Goal: Task Accomplishment & Management: Manage account settings

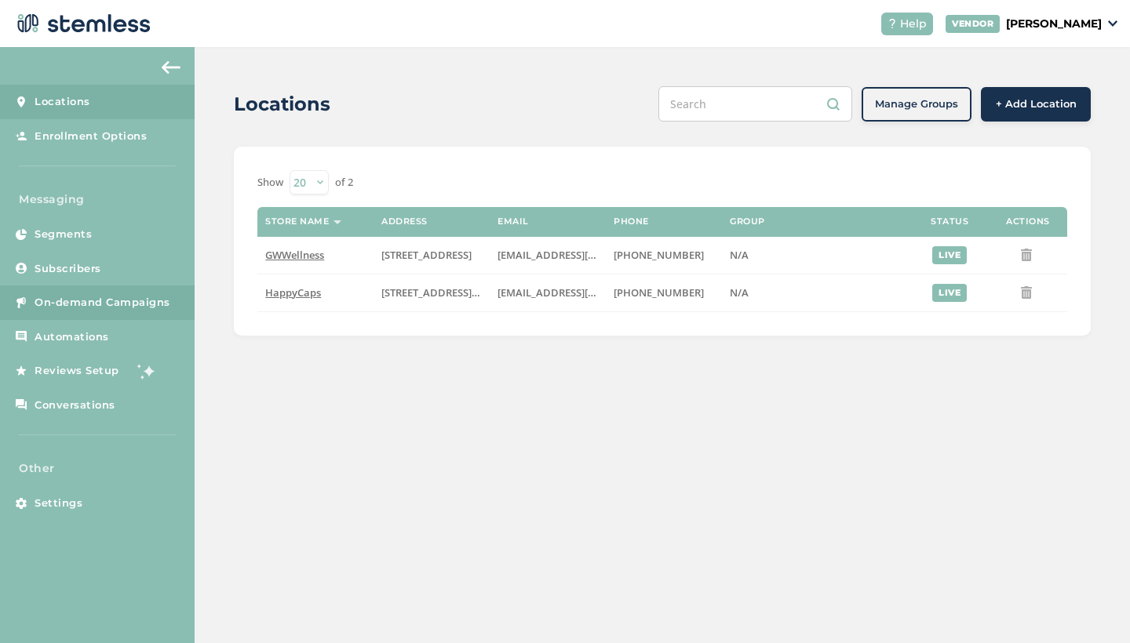
click at [87, 311] on link "On-demand Campaigns" at bounding box center [97, 303] width 195 height 35
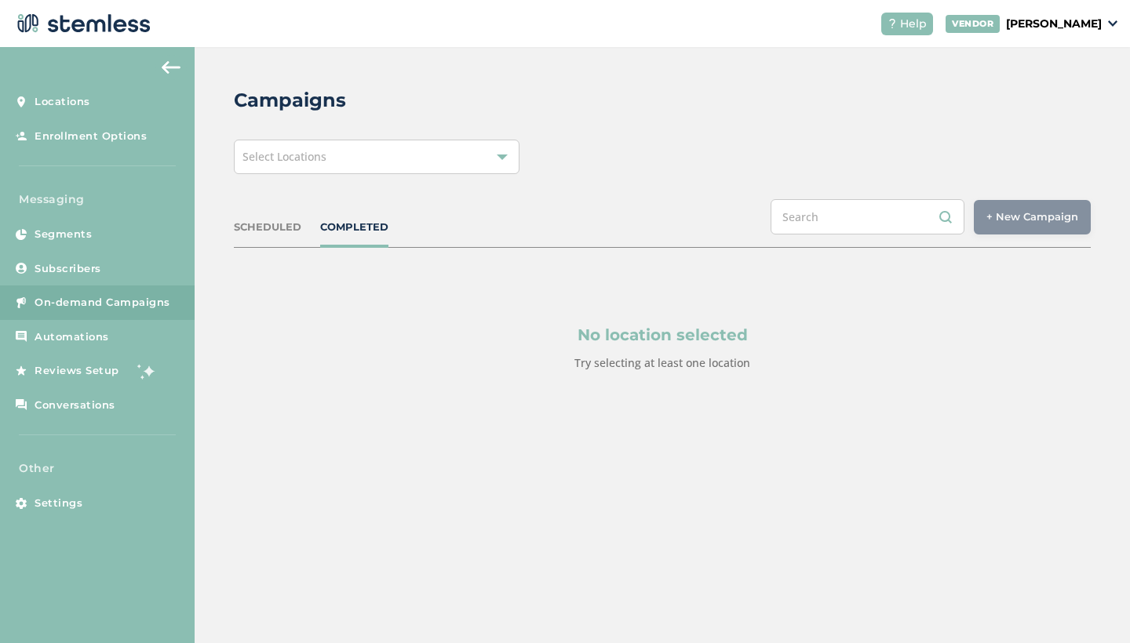
click at [360, 158] on div "Select Locations" at bounding box center [377, 157] width 286 height 35
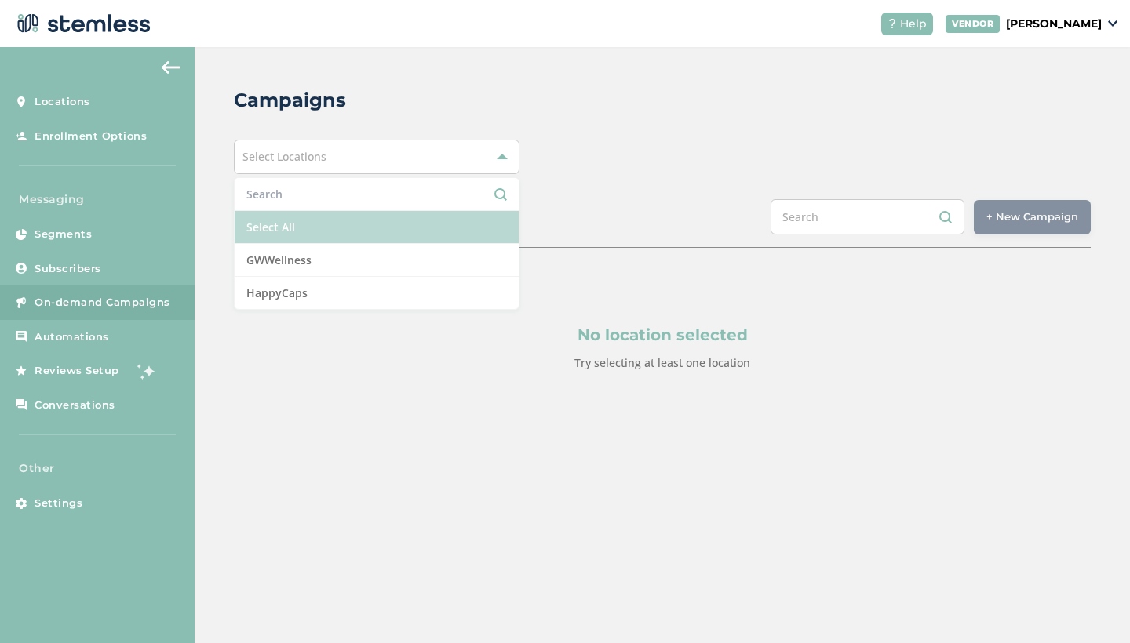
click at [346, 224] on li "Select All" at bounding box center [377, 227] width 284 height 33
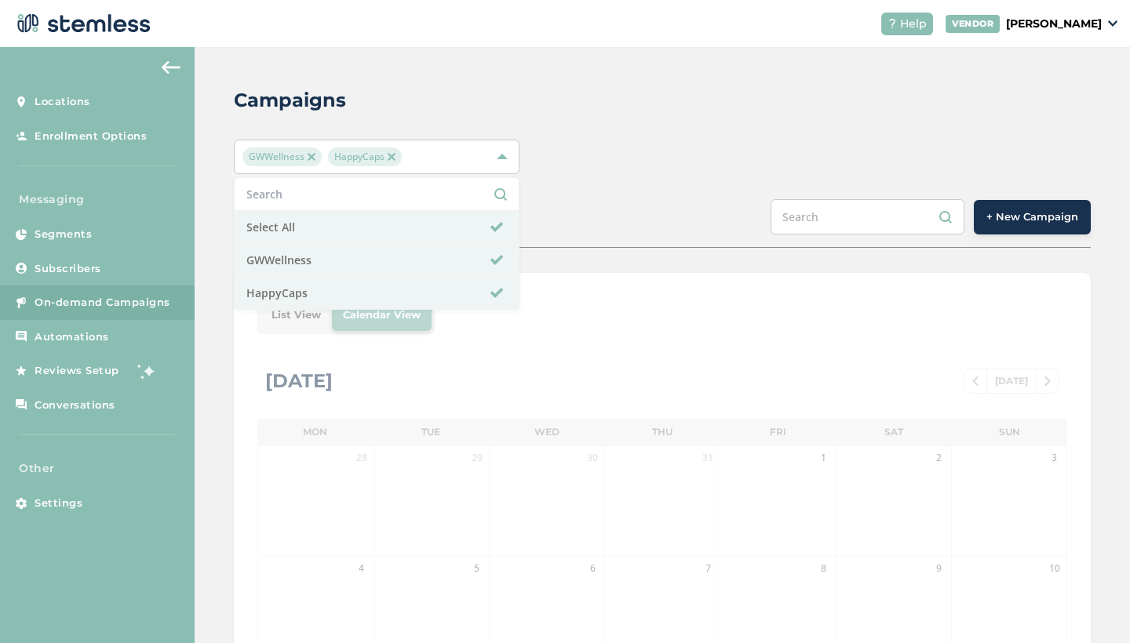
click at [677, 181] on div "Campaigns GWWellness HappyCaps Select All GWWellness HappyCaps SCHEDULED COMPLE…" at bounding box center [662, 554] width 935 height 1015
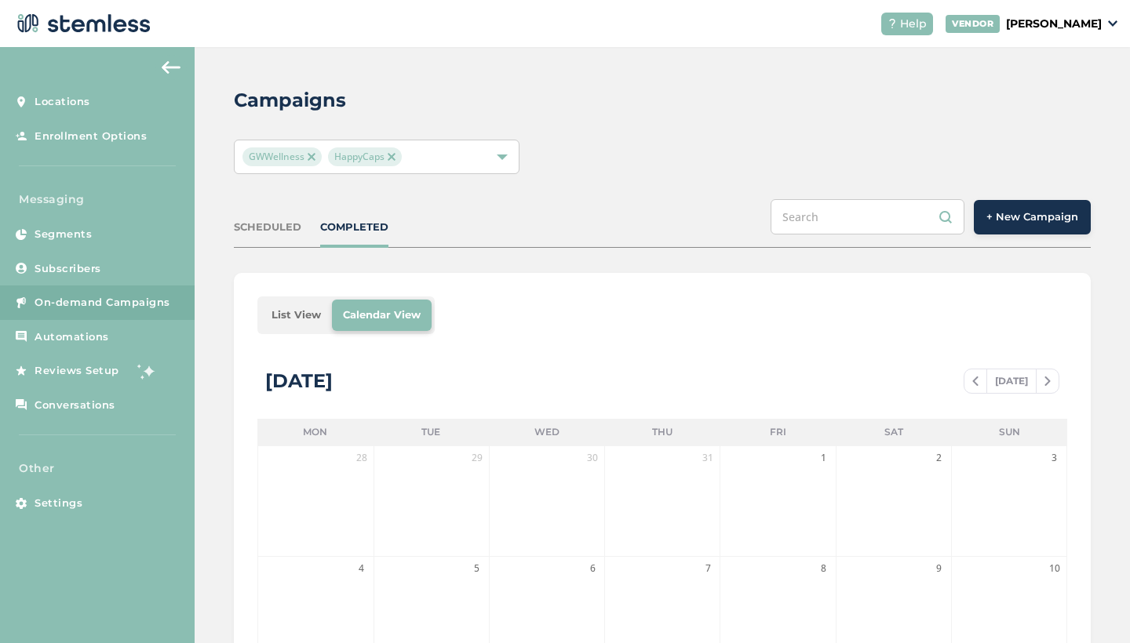
click at [299, 314] on li "List View" at bounding box center [295, 315] width 71 height 31
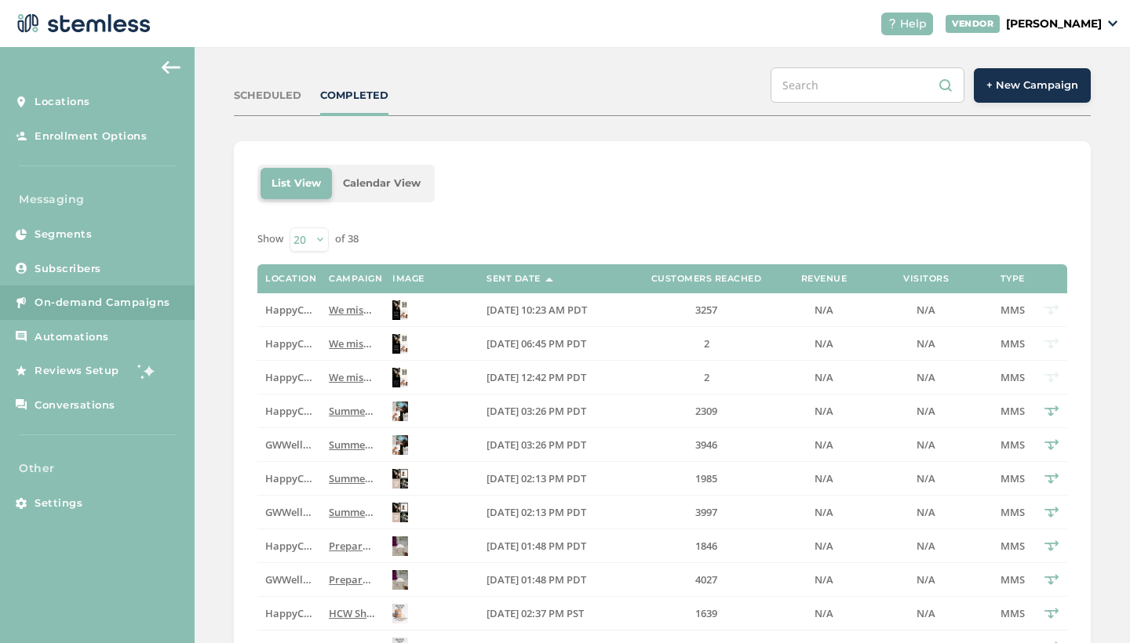
scroll to position [134, 0]
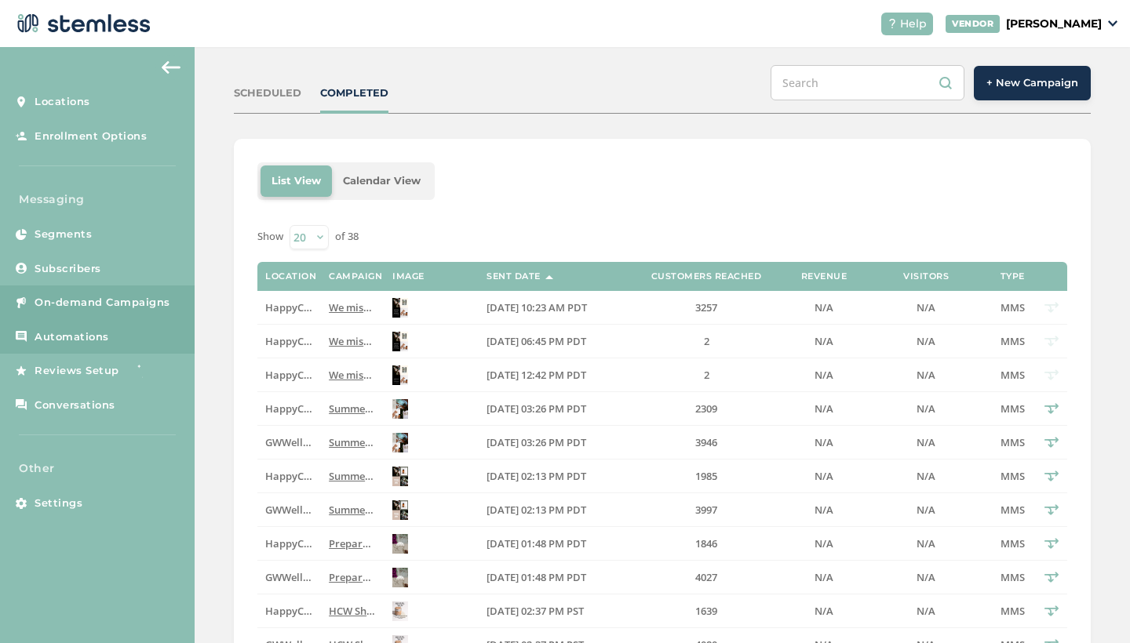
click at [64, 344] on link "Automations" at bounding box center [97, 337] width 195 height 35
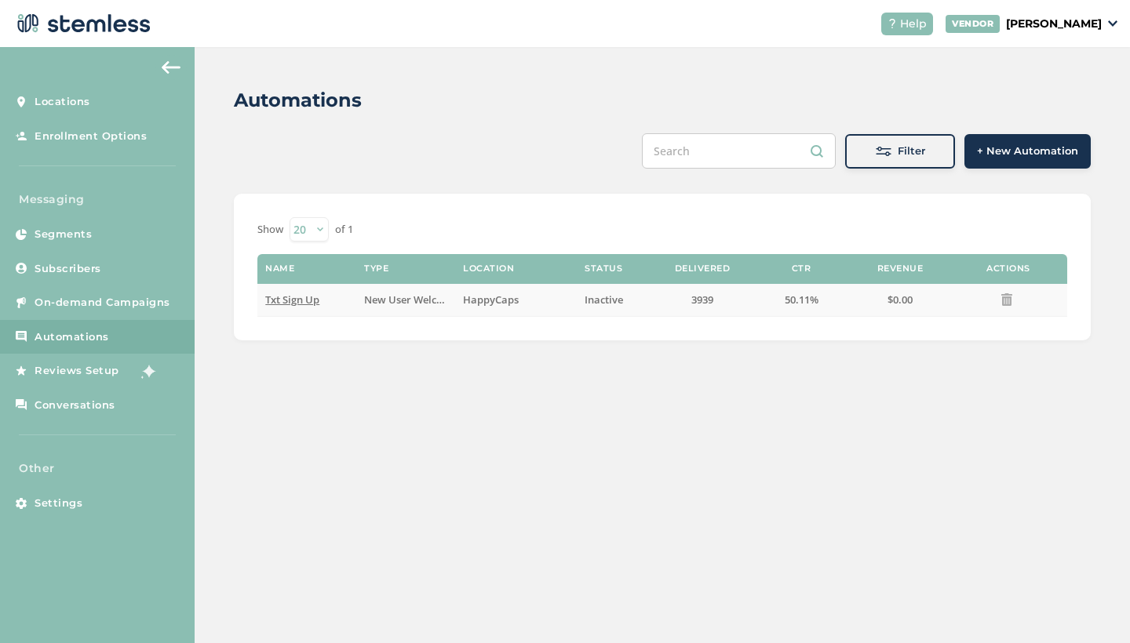
click at [592, 304] on span "Inactive" at bounding box center [603, 300] width 38 height 14
click at [300, 298] on span "Txt Sign Up" at bounding box center [292, 300] width 54 height 14
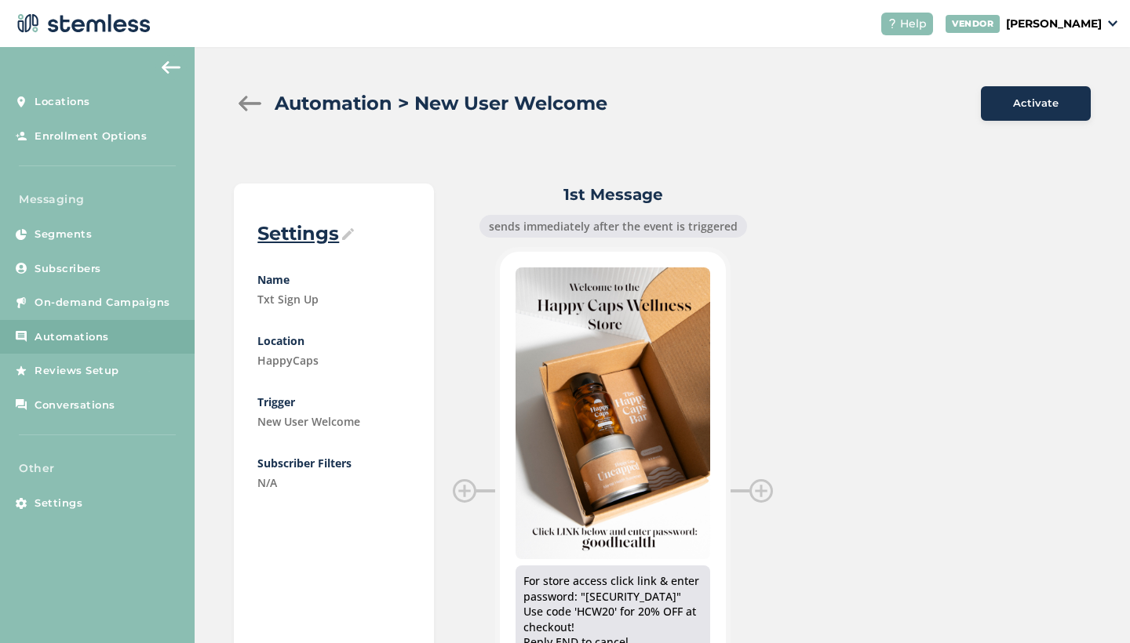
click at [1032, 111] on button "Activate" at bounding box center [1036, 103] width 110 height 35
click at [249, 101] on div at bounding box center [249, 104] width 31 height 16
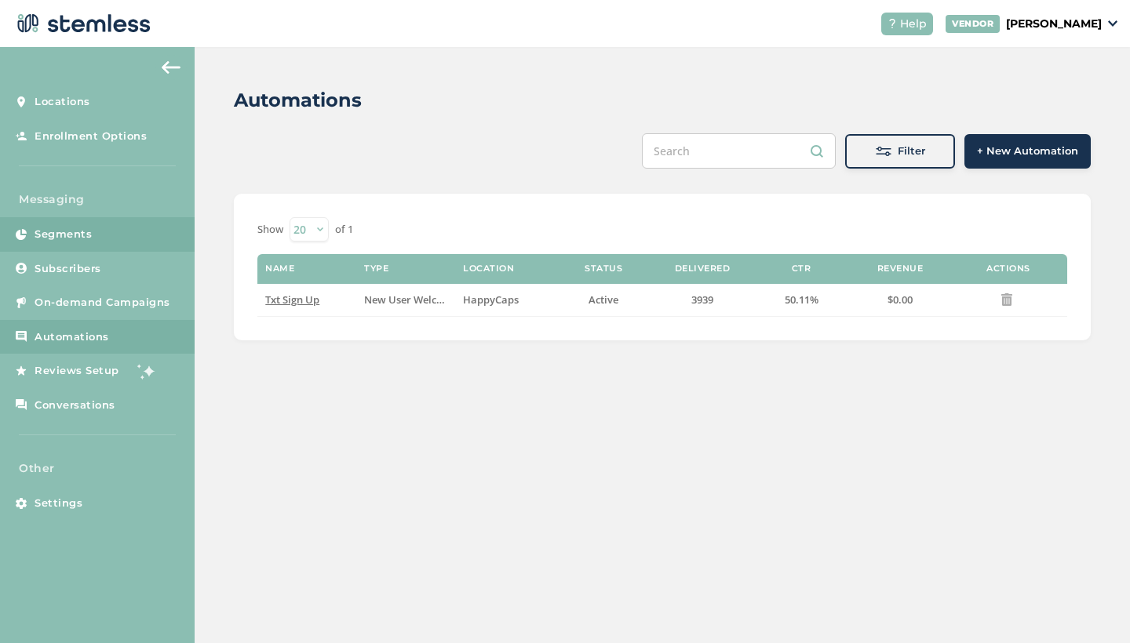
click at [89, 230] on span "Segments" at bounding box center [63, 235] width 57 height 16
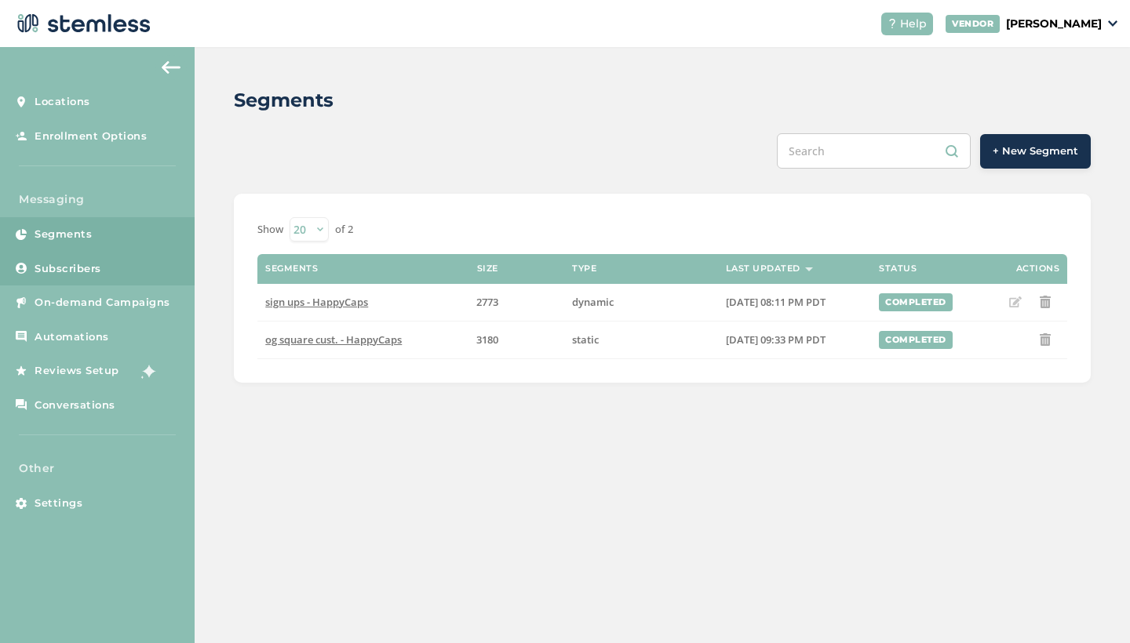
click at [84, 267] on span "Subscribers" at bounding box center [68, 269] width 67 height 16
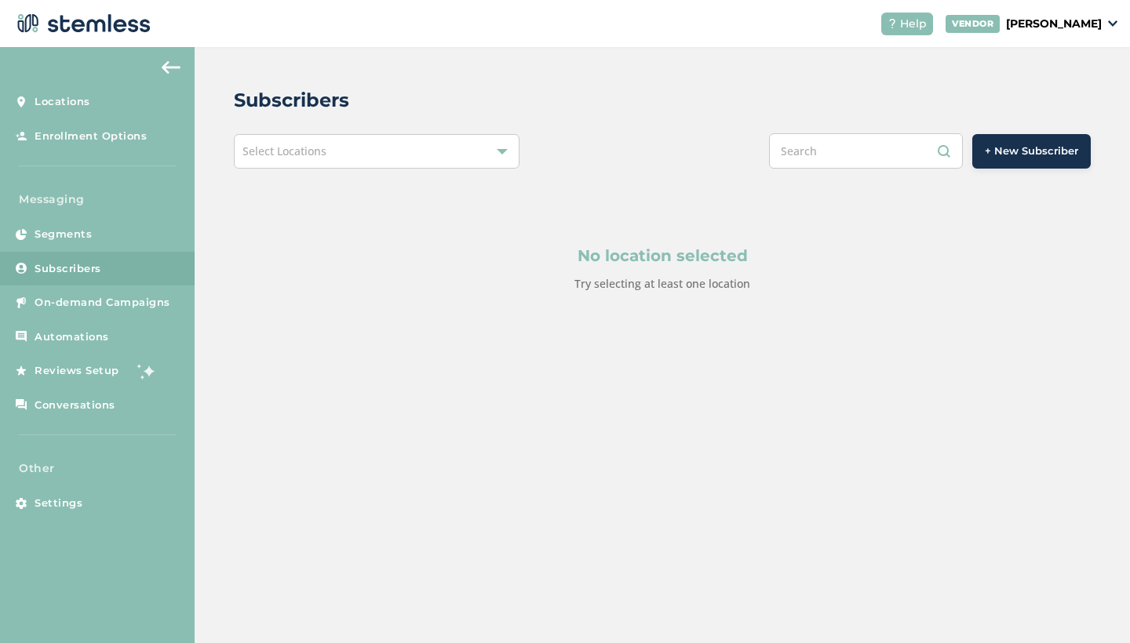
click at [397, 152] on div "Select Locations" at bounding box center [377, 151] width 286 height 35
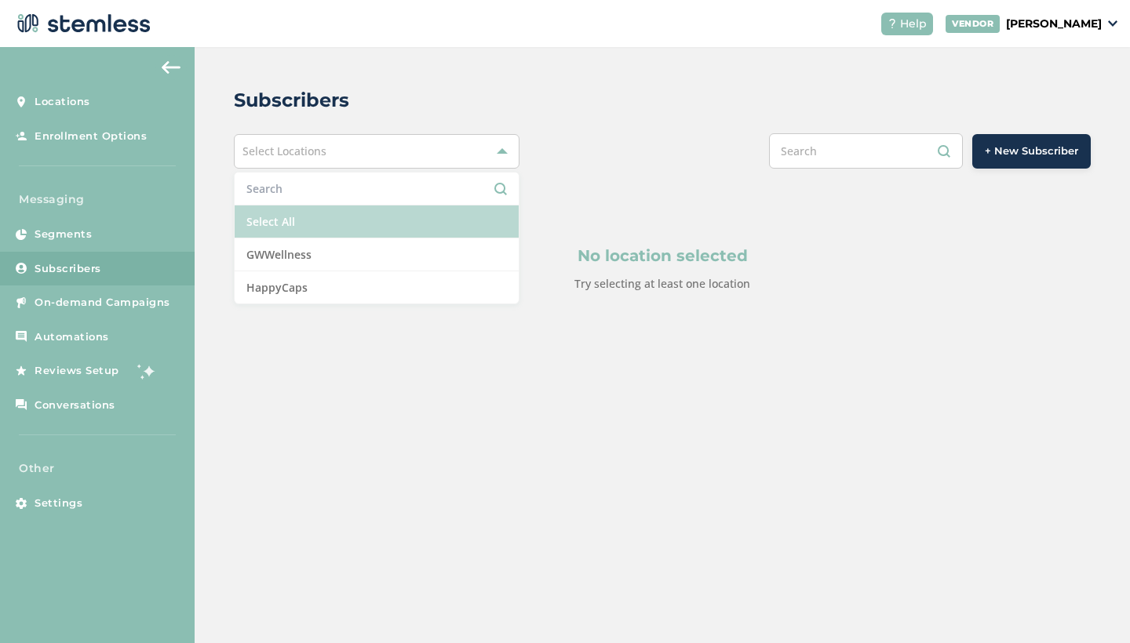
click at [340, 218] on li "Select All" at bounding box center [377, 222] width 284 height 33
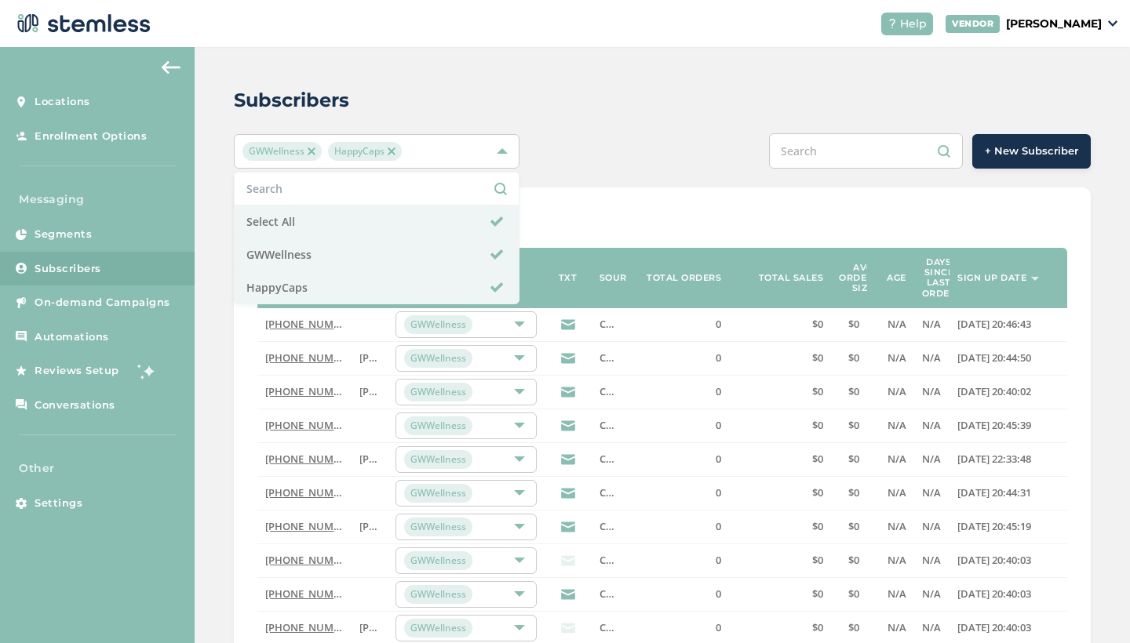
click at [574, 95] on div "Subscribers" at bounding box center [656, 100] width 844 height 28
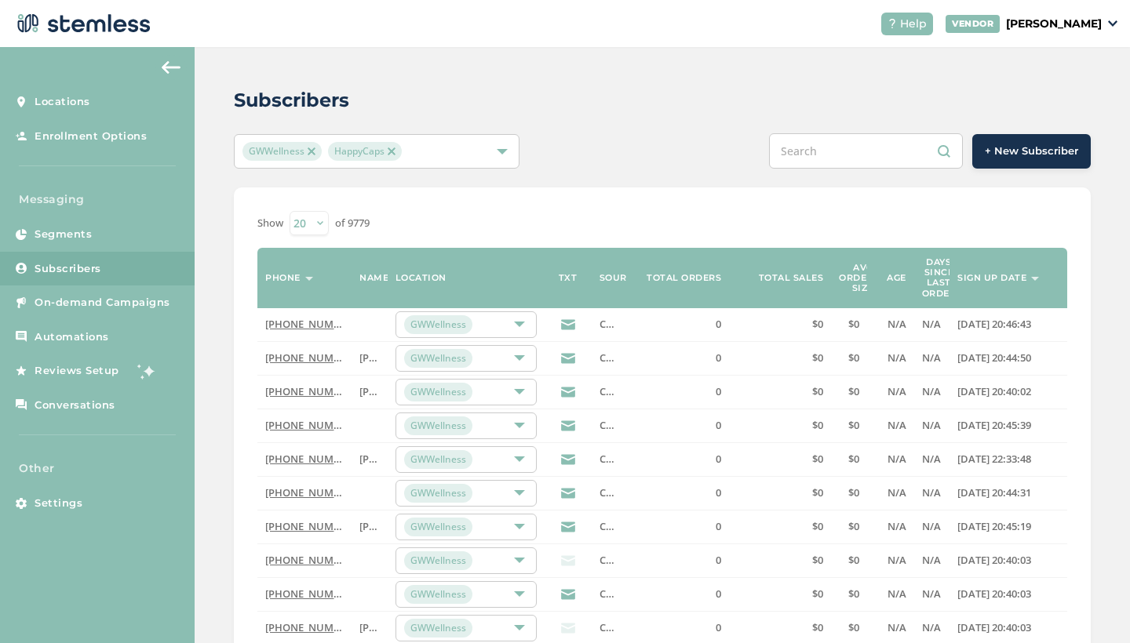
click at [173, 67] on img at bounding box center [171, 67] width 19 height 13
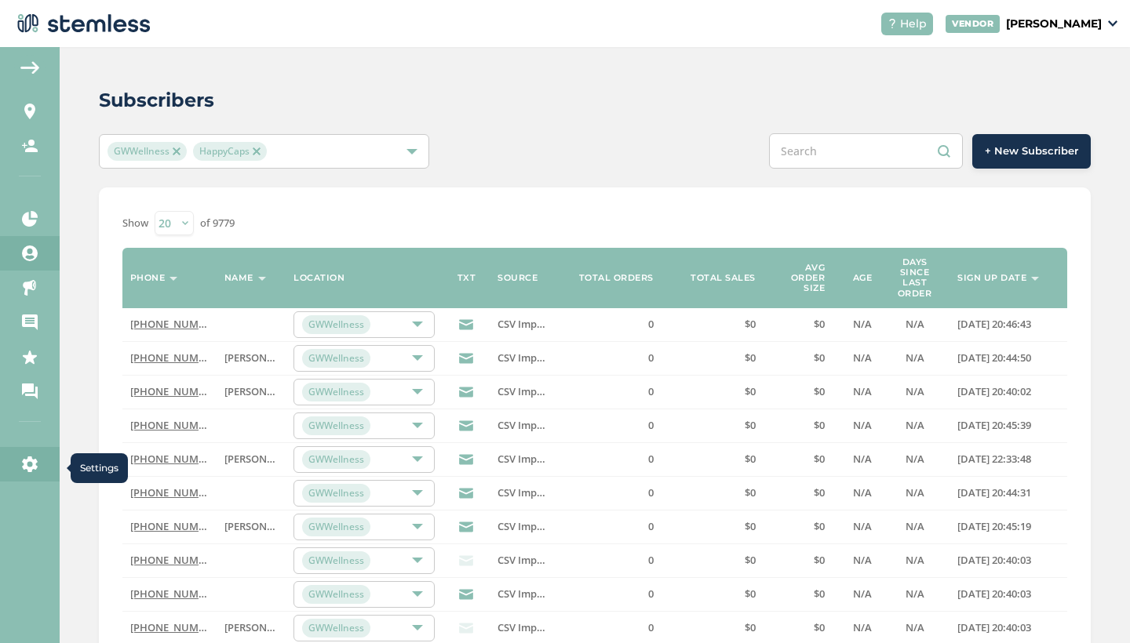
click at [25, 470] on icon at bounding box center [30, 465] width 16 height 16
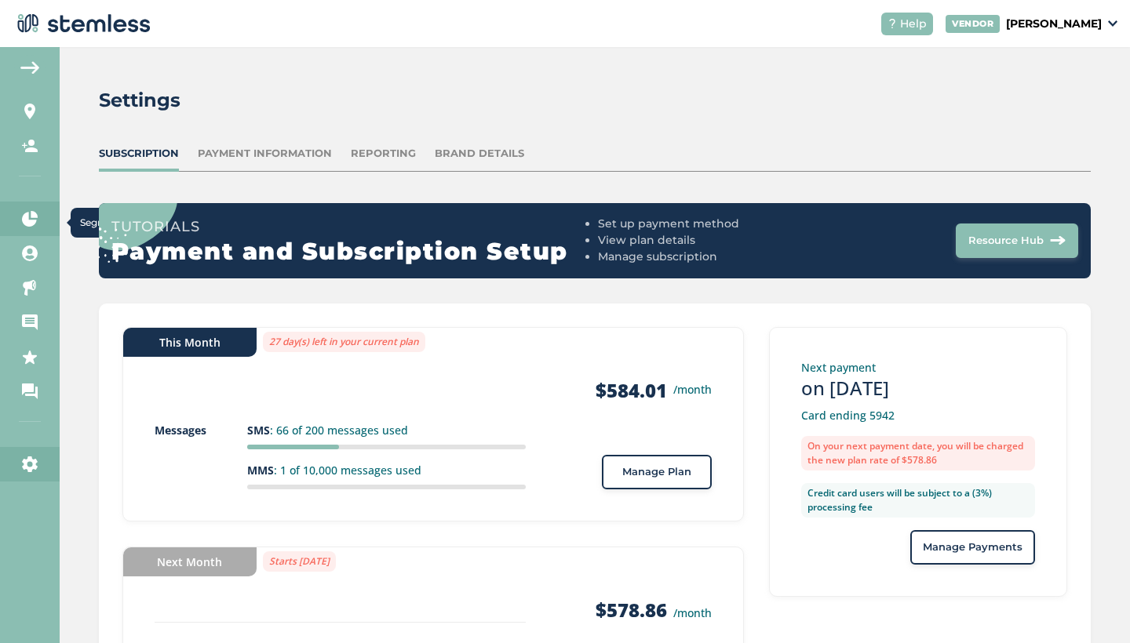
click at [27, 217] on icon at bounding box center [30, 219] width 16 height 16
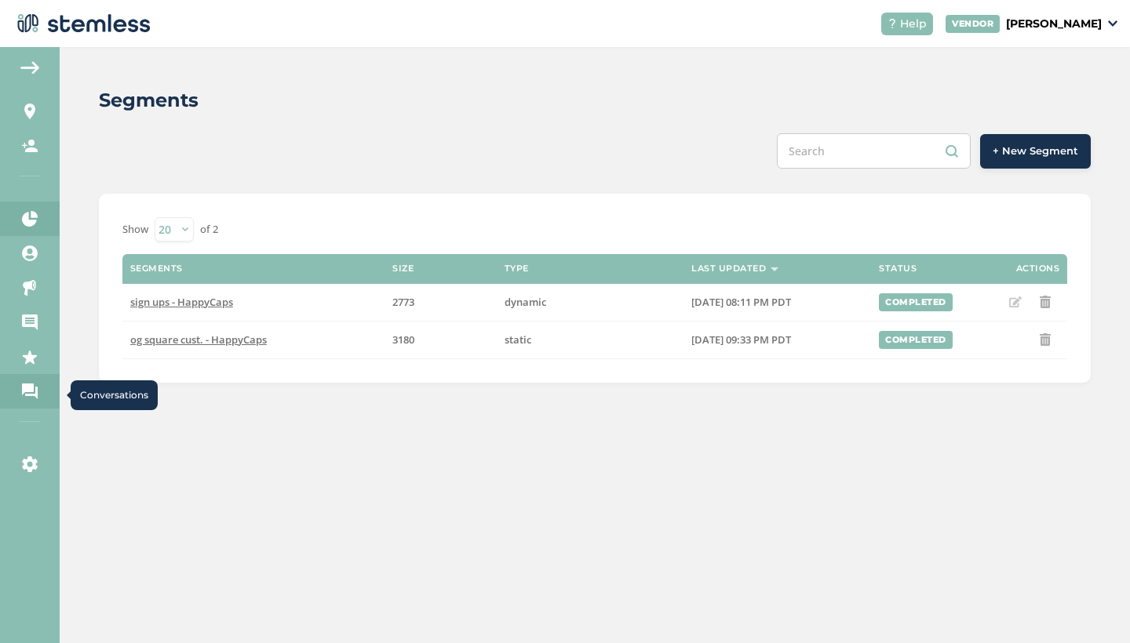
click at [39, 396] on link "Conversations" at bounding box center [30, 391] width 60 height 35
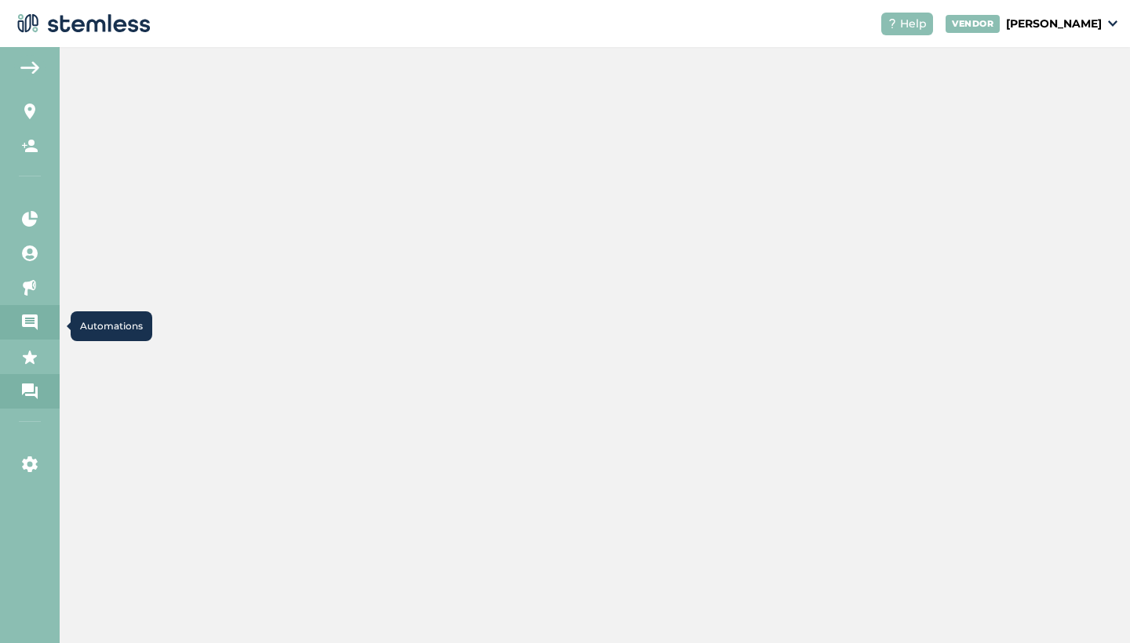
click at [25, 315] on icon at bounding box center [30, 323] width 16 height 16
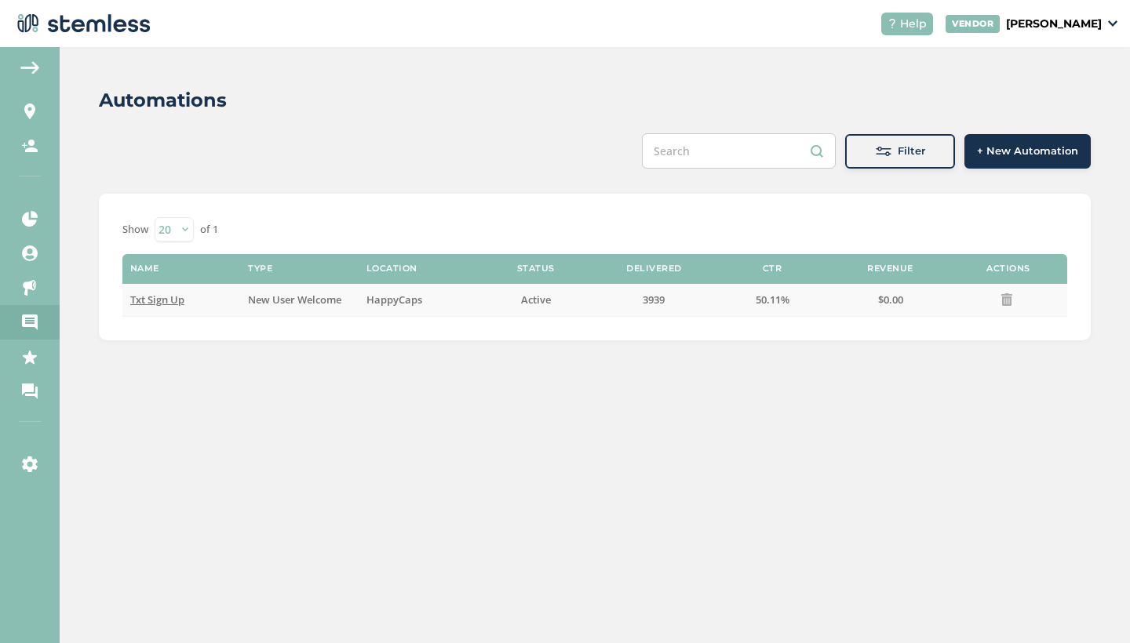
click at [152, 302] on span "Txt Sign Up" at bounding box center [157, 300] width 54 height 14
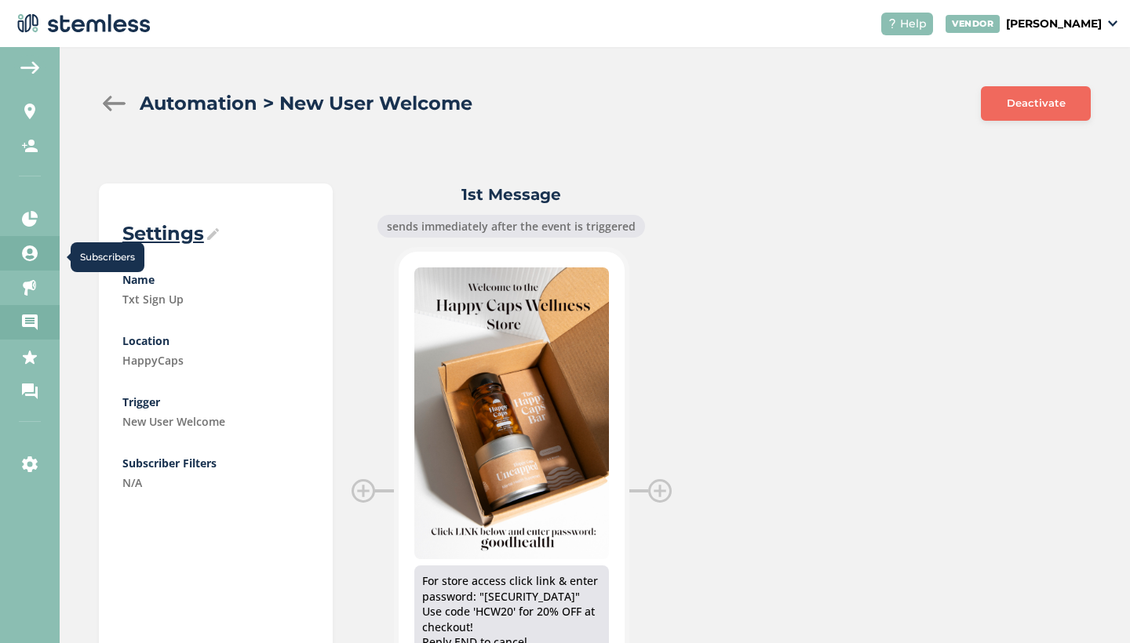
click at [33, 253] on icon at bounding box center [30, 254] width 16 height 16
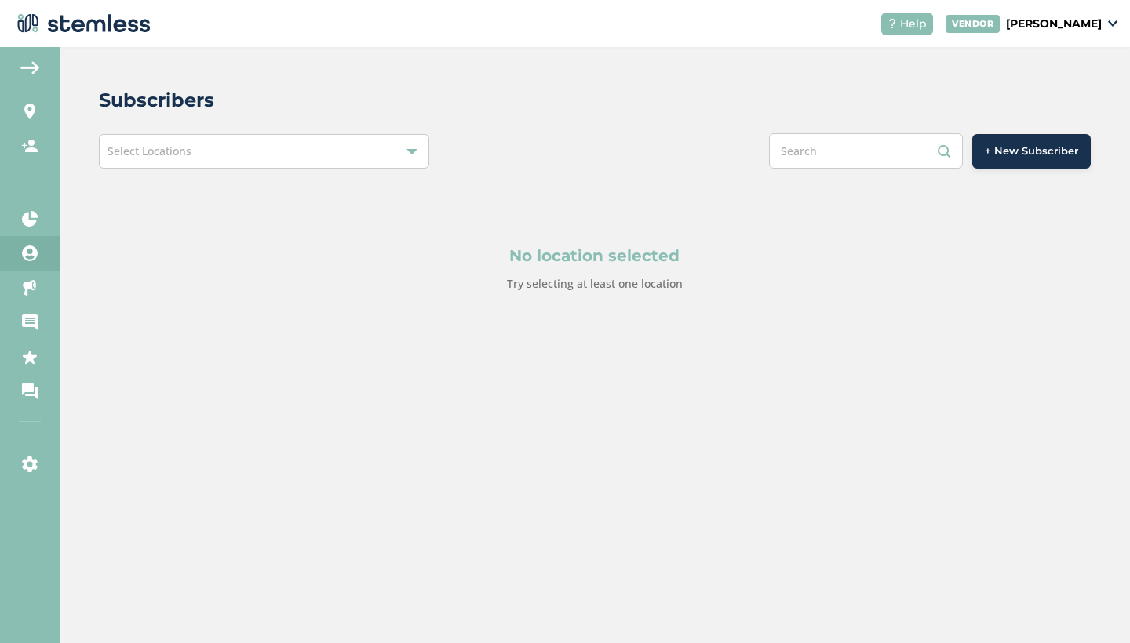
click at [350, 156] on div "Select Locations" at bounding box center [264, 151] width 330 height 35
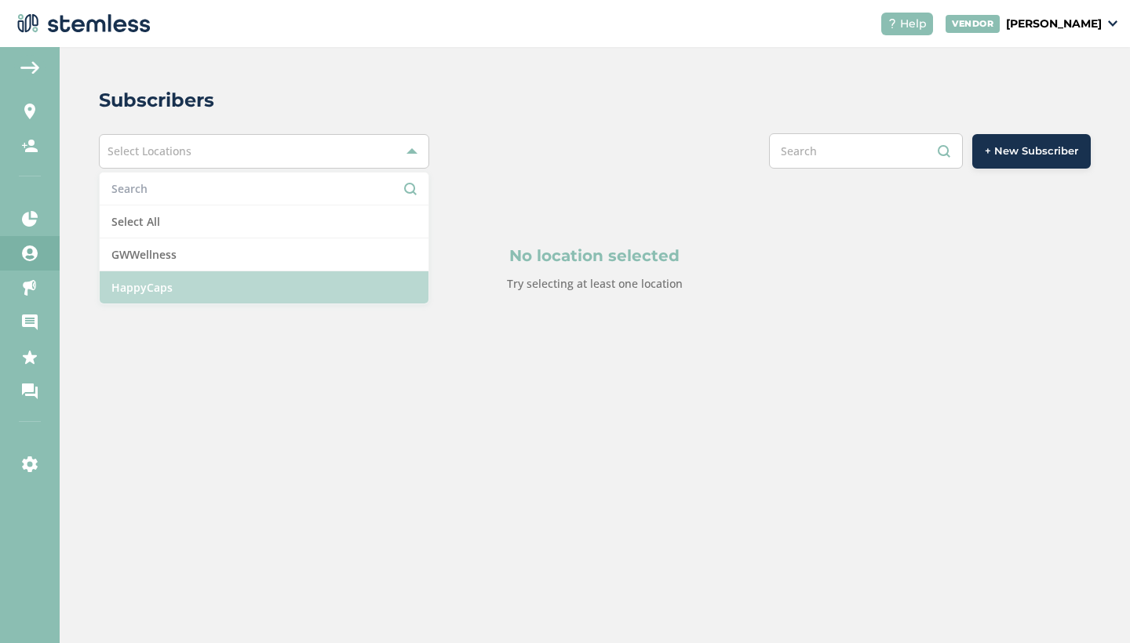
click at [246, 288] on li "HappyCaps" at bounding box center [264, 287] width 329 height 32
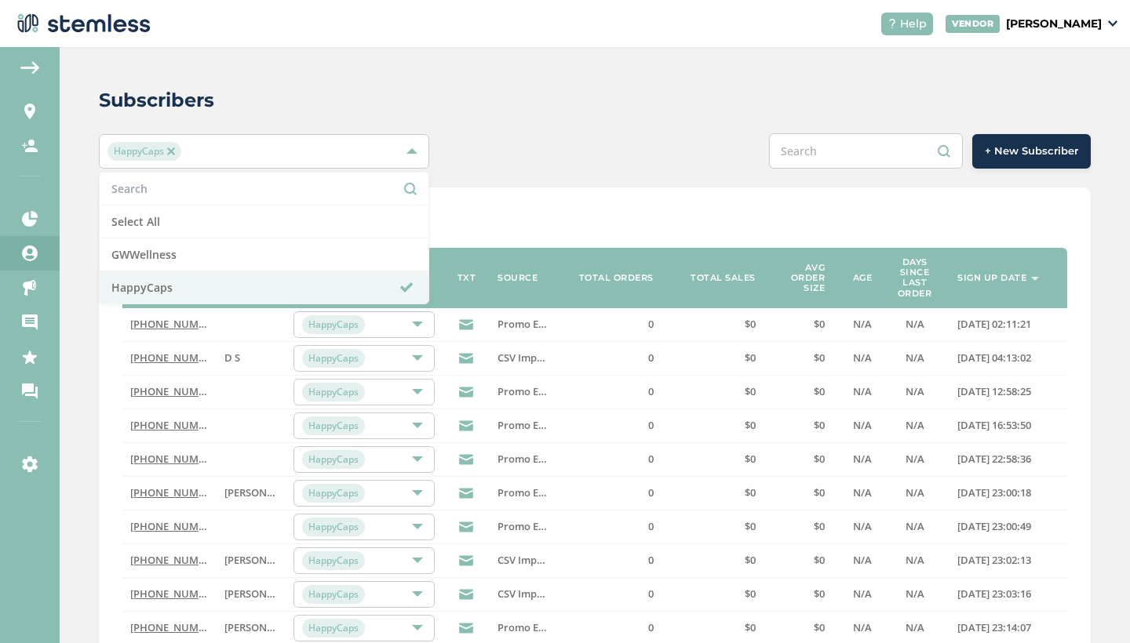
click at [523, 135] on div "+ New Subscriber" at bounding box center [801, 150] width 578 height 35
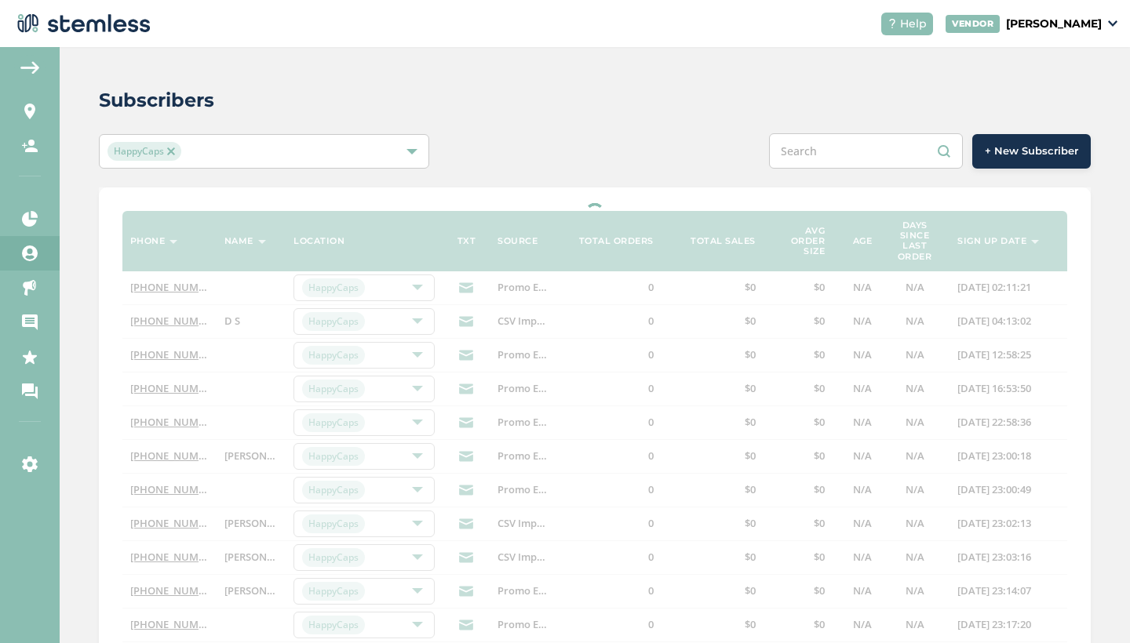
select select "100"
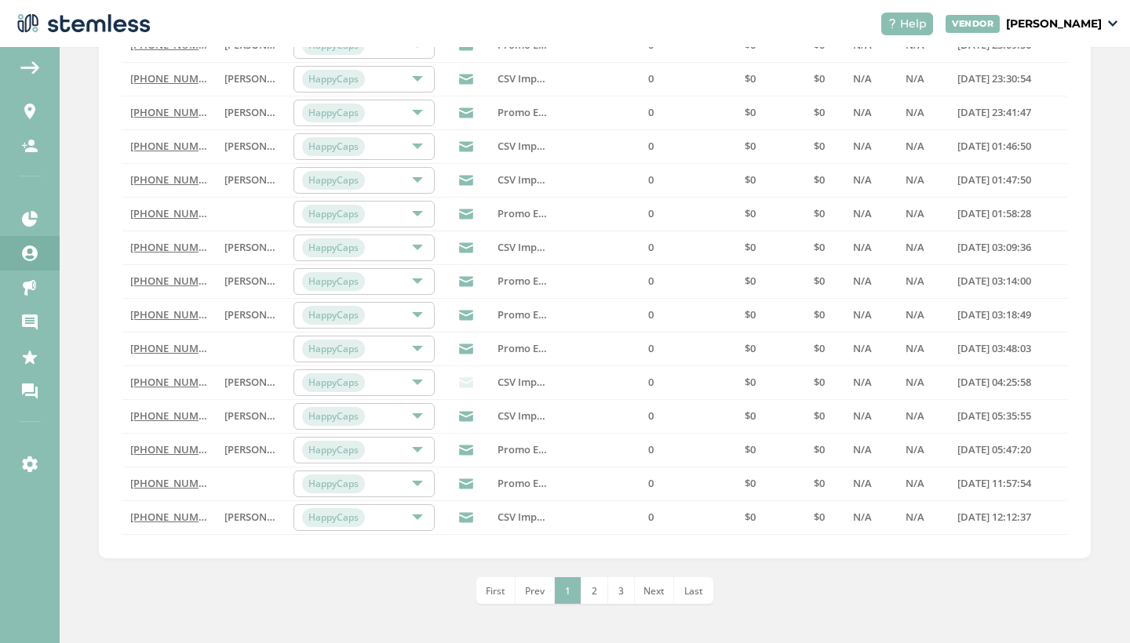
scroll to position [3146, 0]
click at [703, 595] on li "Last" at bounding box center [693, 591] width 39 height 27
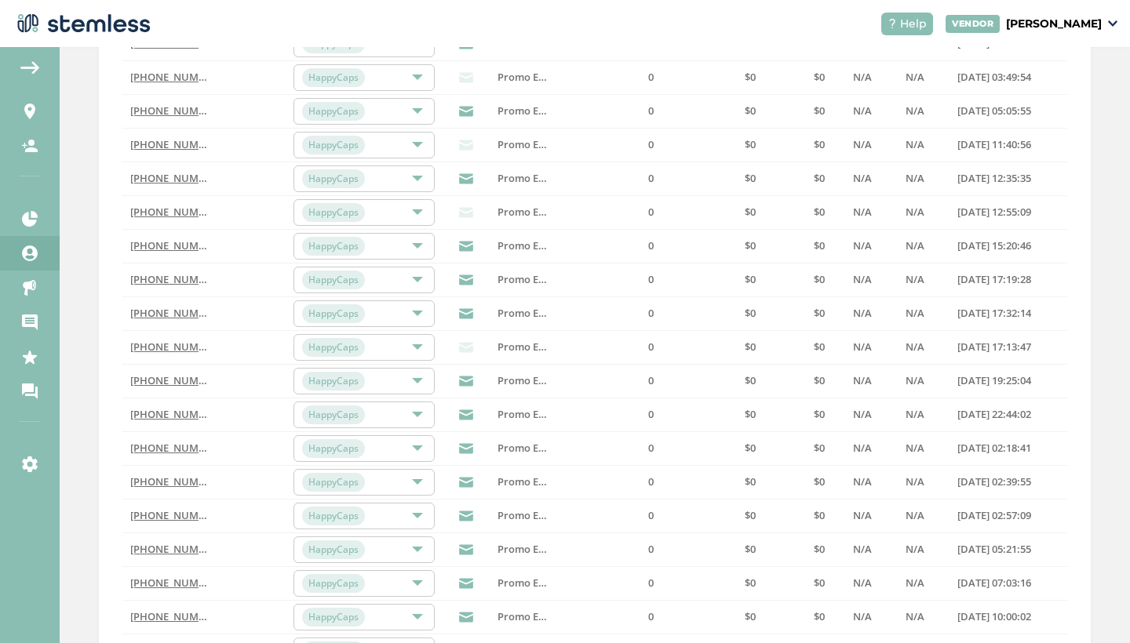
scroll to position [93, 0]
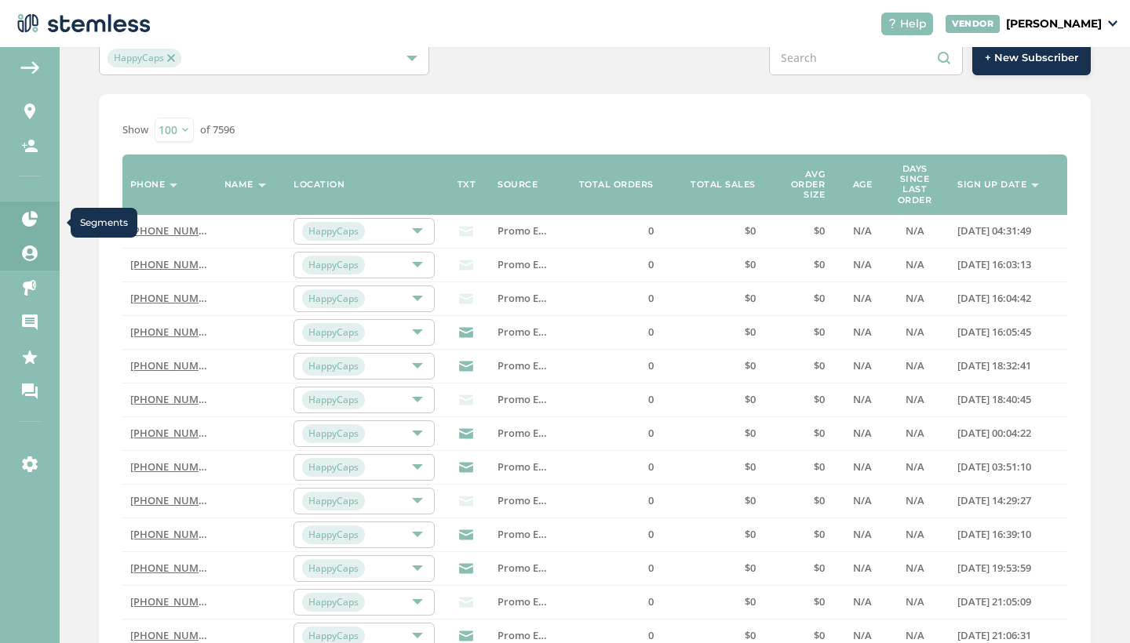
click at [25, 216] on icon at bounding box center [30, 219] width 16 height 16
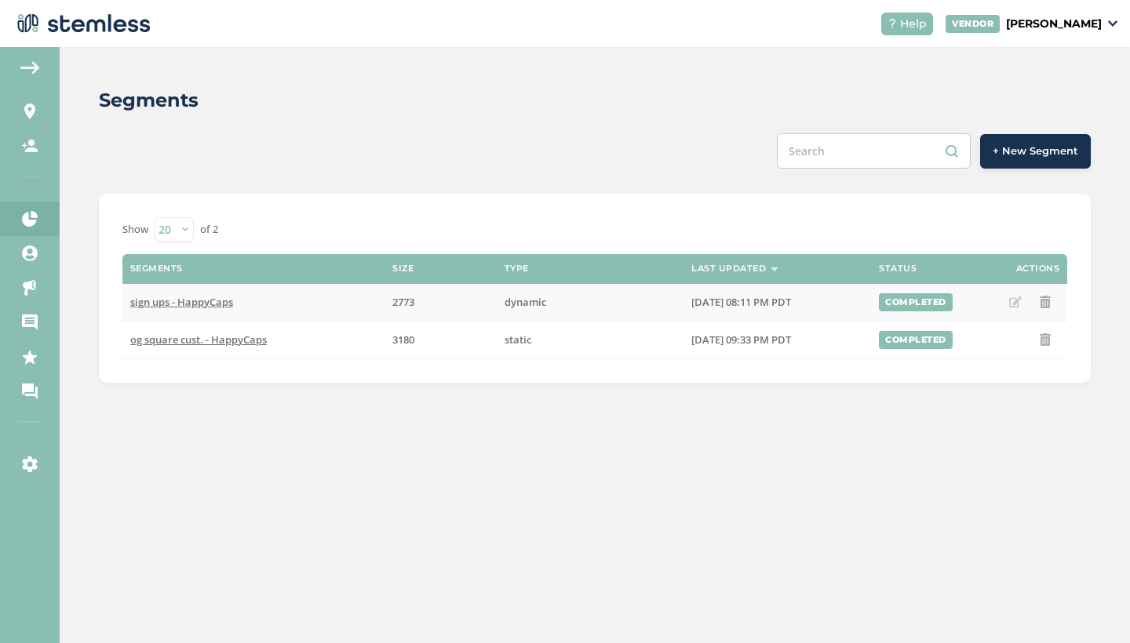
click at [212, 300] on span "sign ups - HappyCaps" at bounding box center [181, 302] width 103 height 14
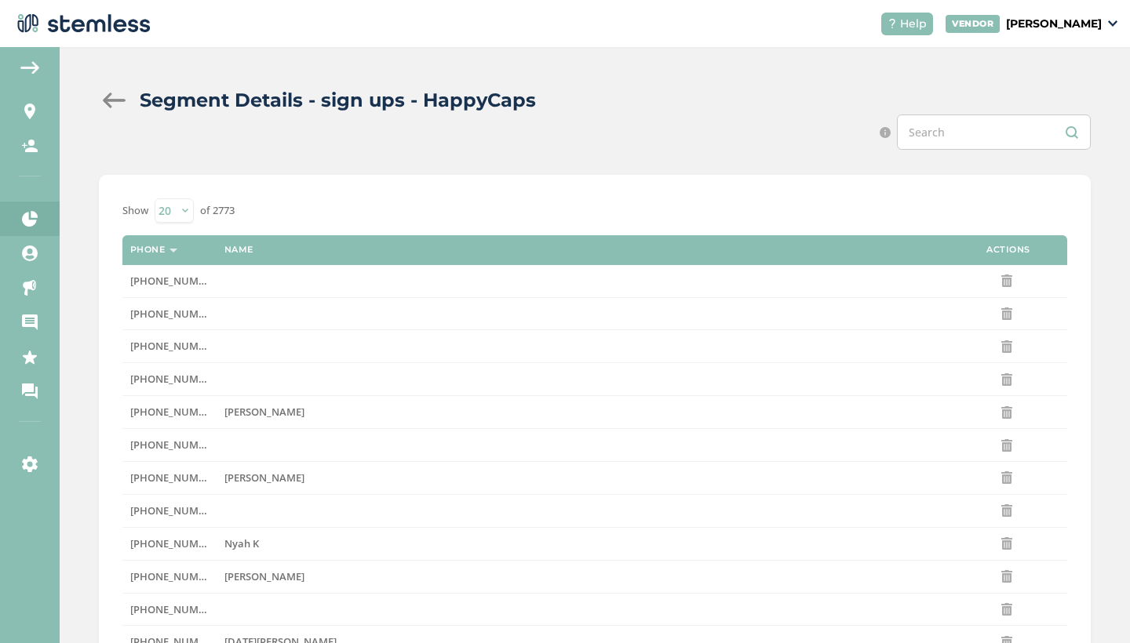
click at [105, 92] on div "Segment Details - sign ups - HappyCaps" at bounding box center [588, 100] width 979 height 28
click at [116, 100] on div at bounding box center [114, 101] width 31 height 16
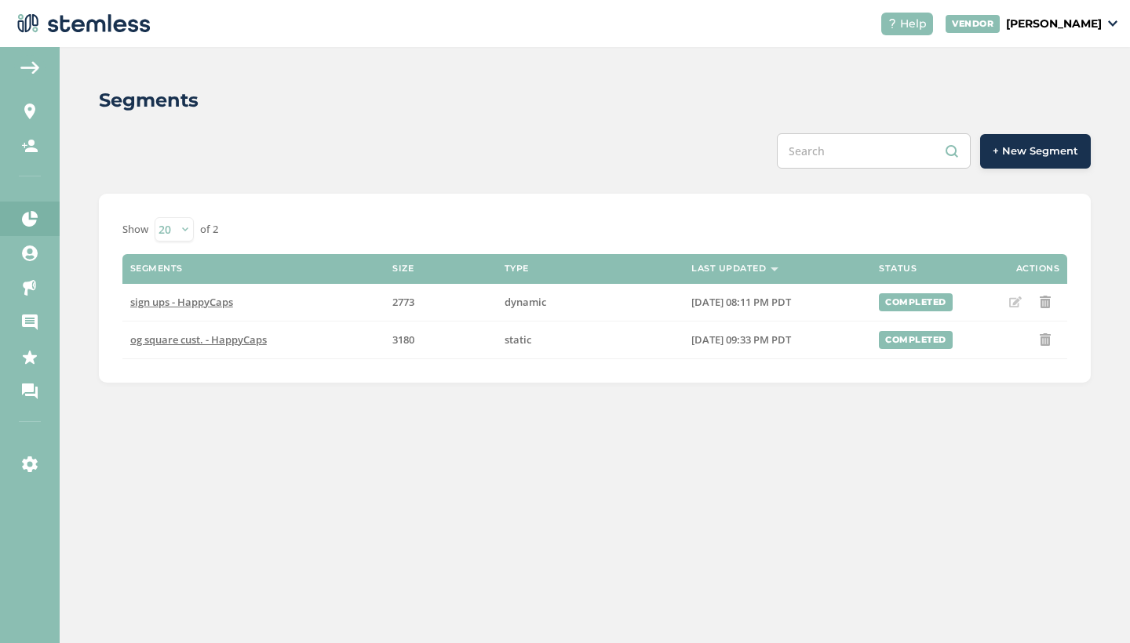
click at [31, 70] on img at bounding box center [29, 67] width 19 height 13
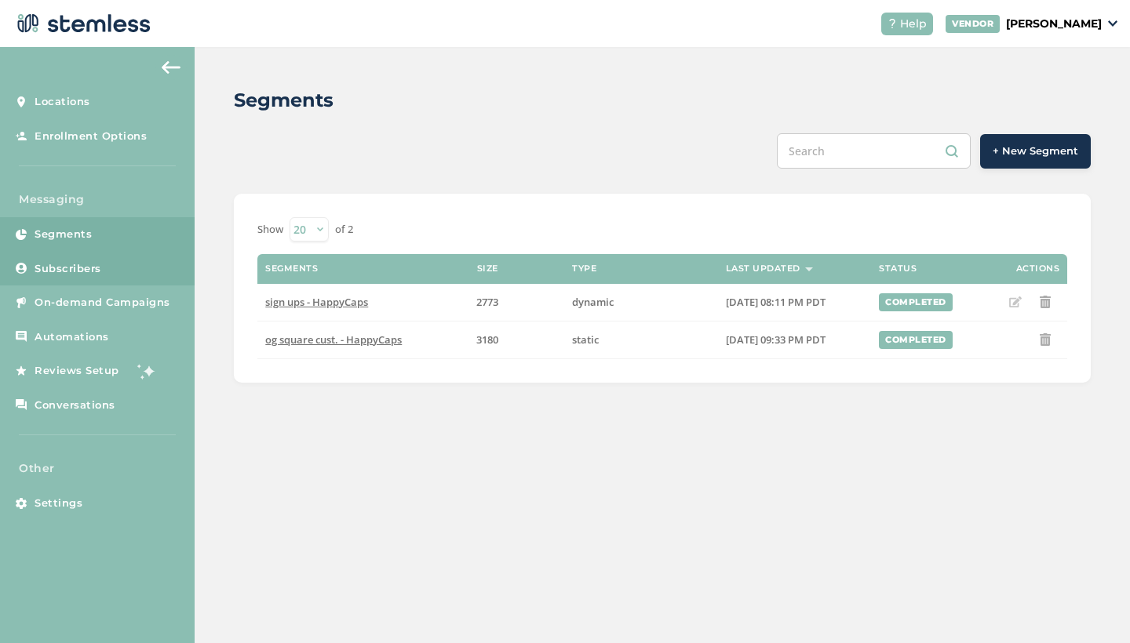
click at [95, 265] on span "Subscribers" at bounding box center [68, 269] width 67 height 16
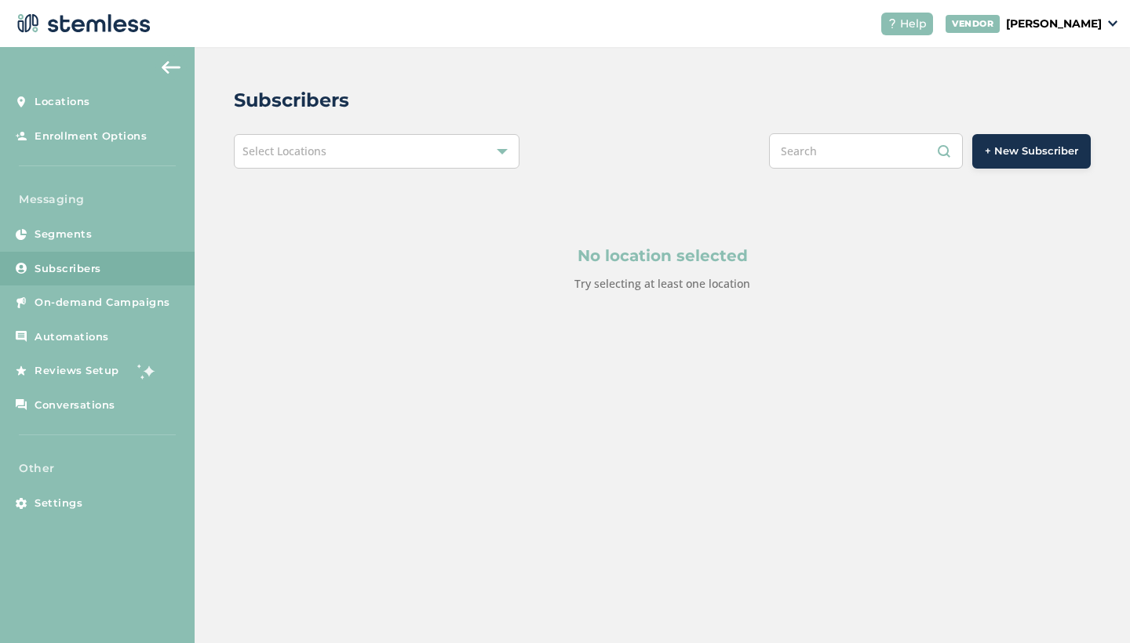
click at [373, 147] on div "Select Locations" at bounding box center [377, 151] width 286 height 35
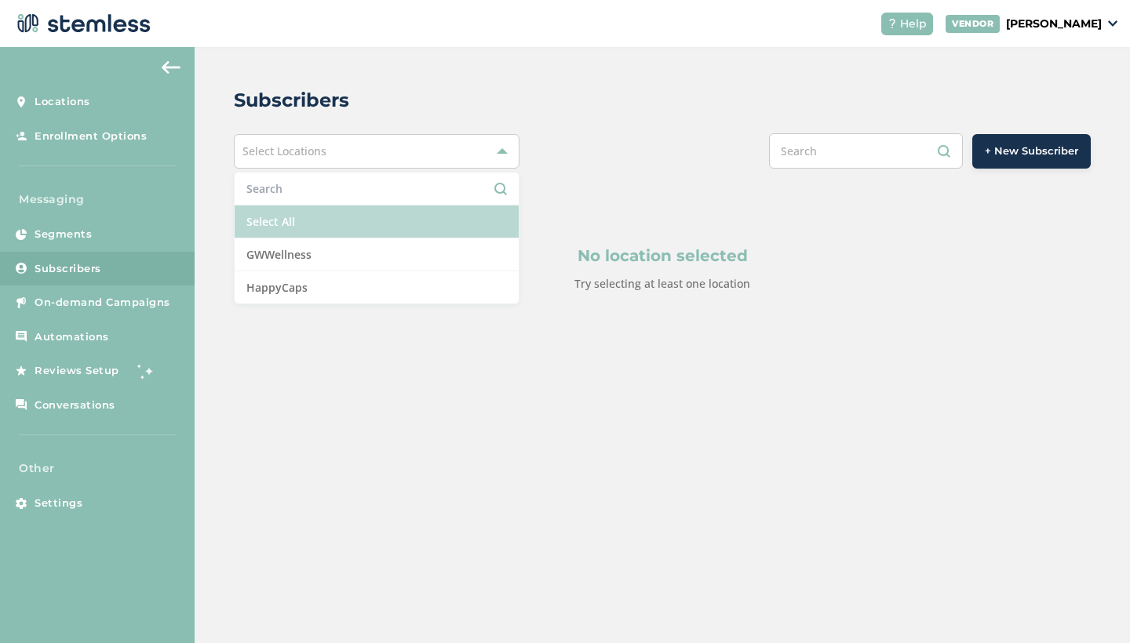
click at [350, 216] on li "Select All" at bounding box center [377, 222] width 284 height 33
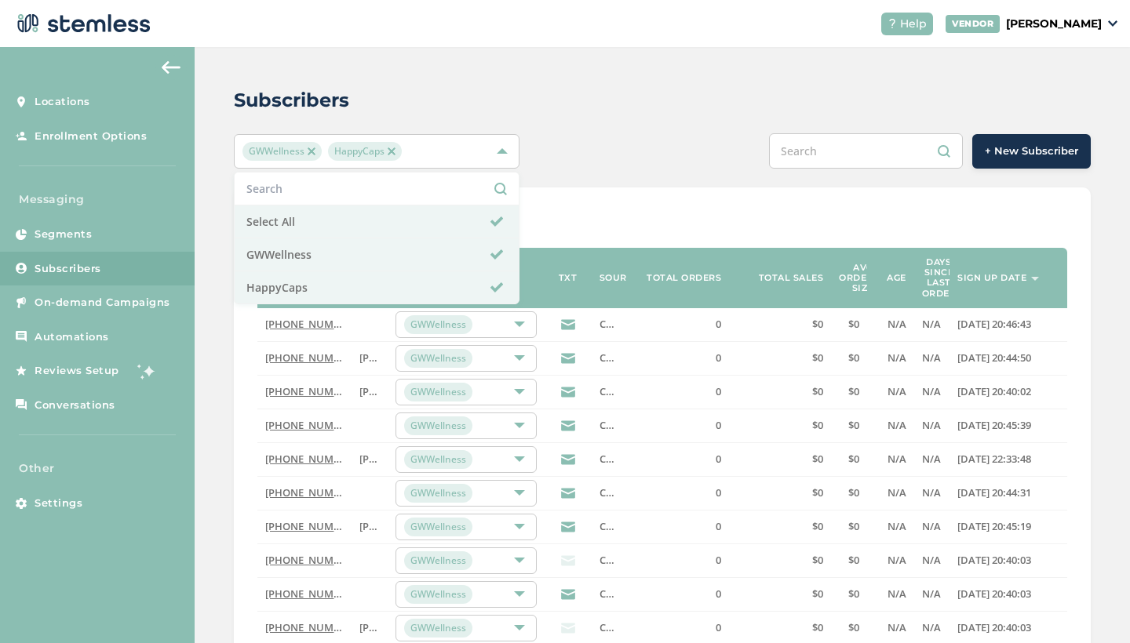
click at [574, 122] on div "Subscribers GWWellness HappyCaps Select All GWWellness HappyCaps + New Subscrib…" at bounding box center [662, 569] width 935 height 1044
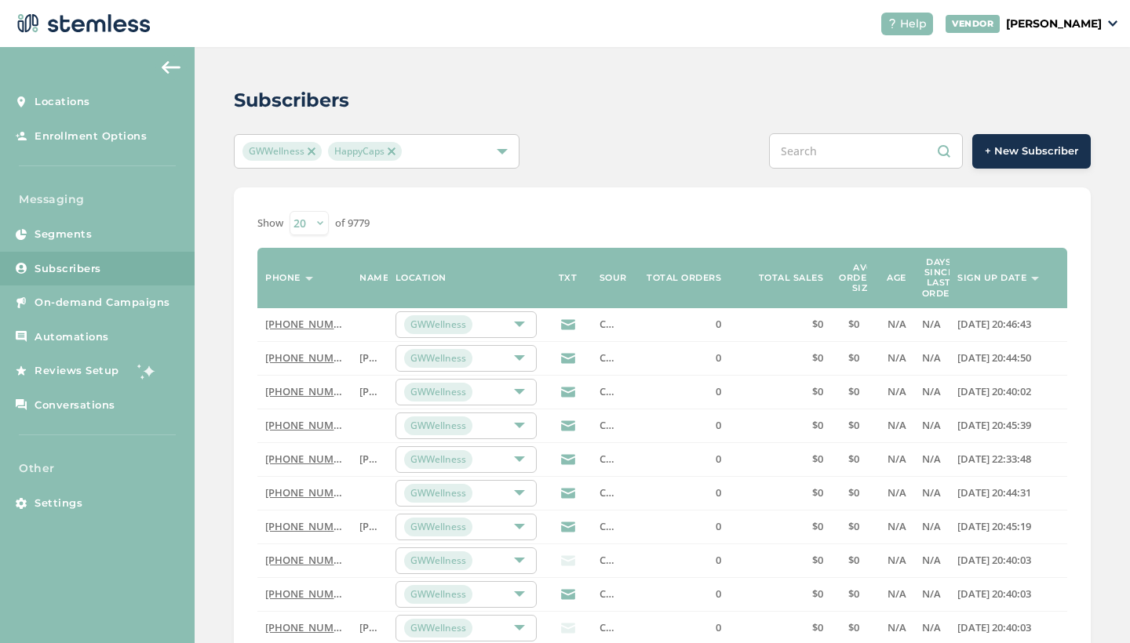
click at [173, 69] on img at bounding box center [171, 67] width 19 height 13
